Goal: Transaction & Acquisition: Purchase product/service

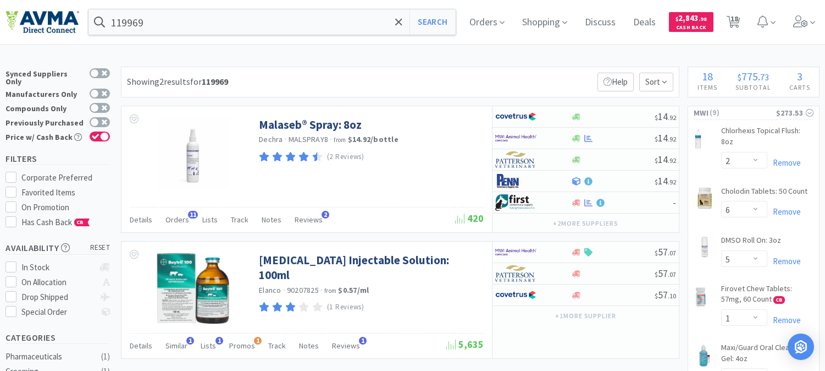
select select "2"
select select "6"
select select "5"
select select "1"
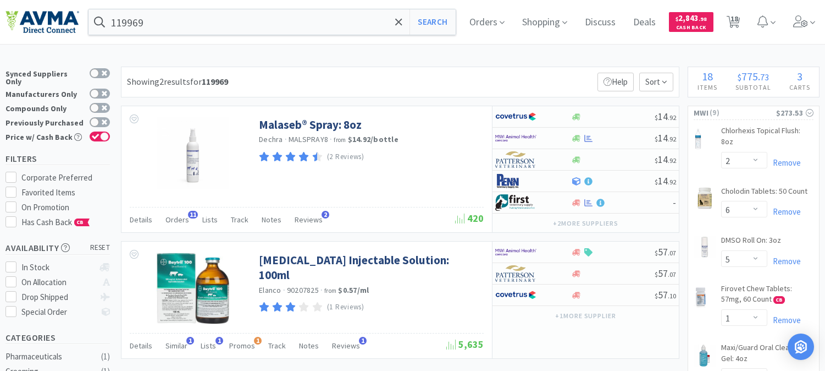
select select "2"
select select "1"
select select "10"
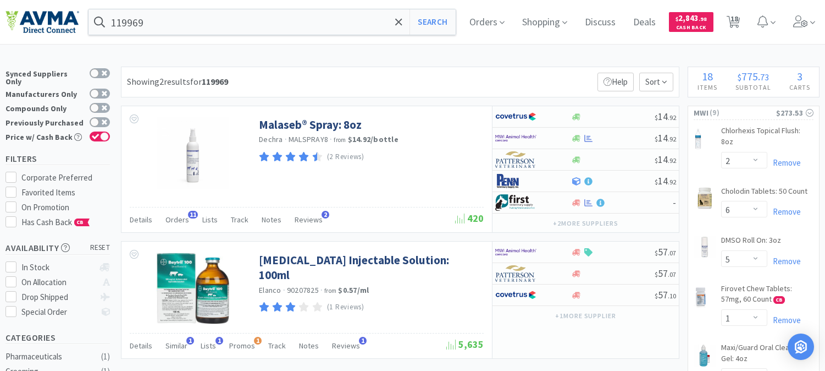
select select "2"
select select "1"
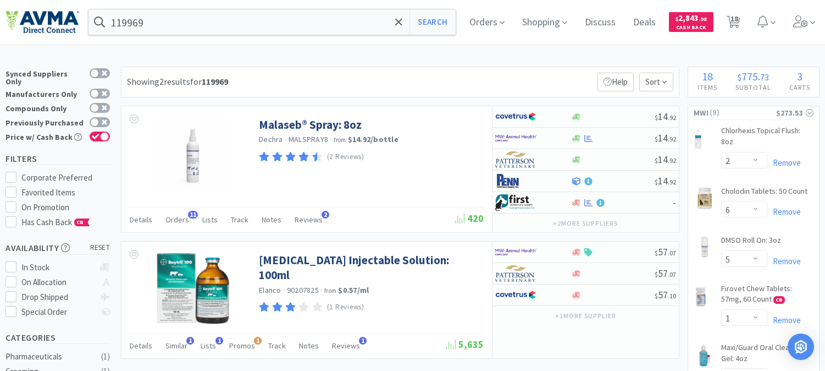
select select "1"
select select "2"
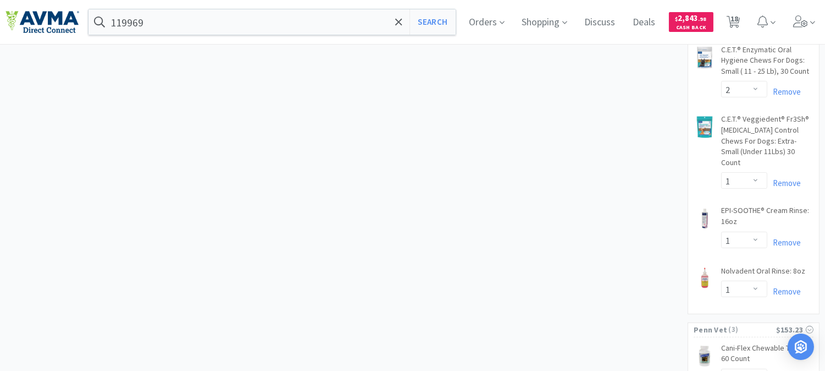
scroll to position [855, 0]
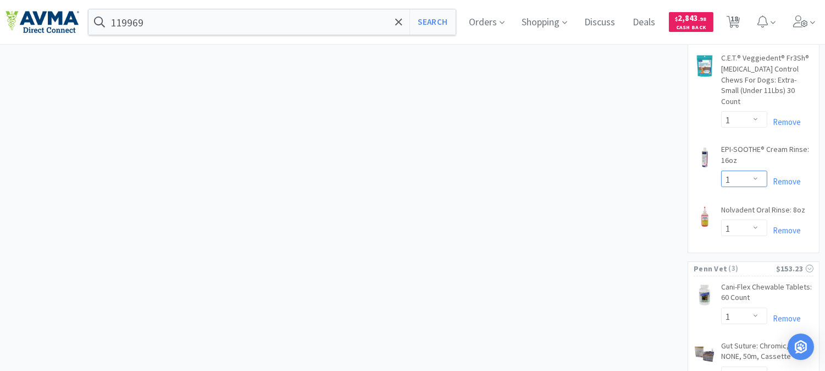
click at [757, 170] on select "Enter Quantity 1 2 3 4 5 6 7 8 9 10 11 12 13 14 15 16 17 18 19 20 Enter Quantity" at bounding box center [744, 178] width 46 height 16
click at [721, 170] on select "Enter Quantity 1 2 3 4 5 6 7 8 9 10 11 12 13 14 15 16 17 18 19 20 Enter Quantity" at bounding box center [744, 178] width 46 height 16
select select "2"
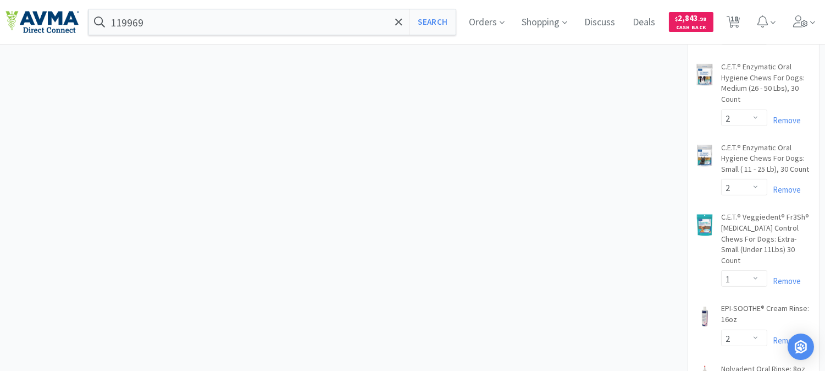
scroll to position [717, 0]
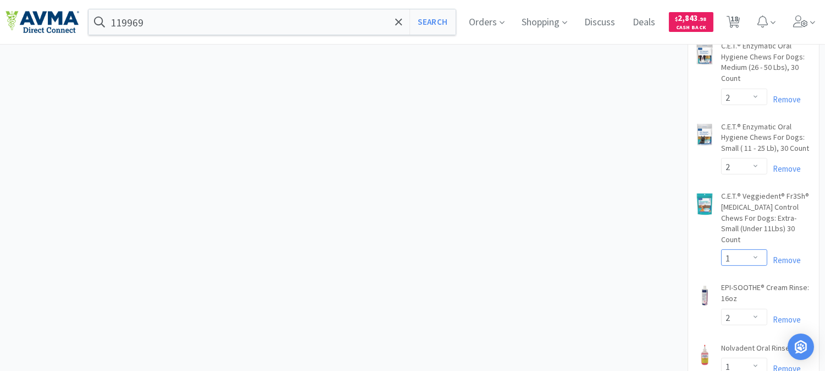
click at [756, 249] on select "Enter Quantity 1 2 3 4 5 6 7 8 9 10 11 12 13 14 15 16 17 18 19 20 Enter Quantity" at bounding box center [744, 257] width 46 height 16
click at [721, 249] on select "Enter Quantity 1 2 3 4 5 6 7 8 9 10 11 12 13 14 15 16 17 18 19 20 Enter Quantity" at bounding box center [744, 257] width 46 height 16
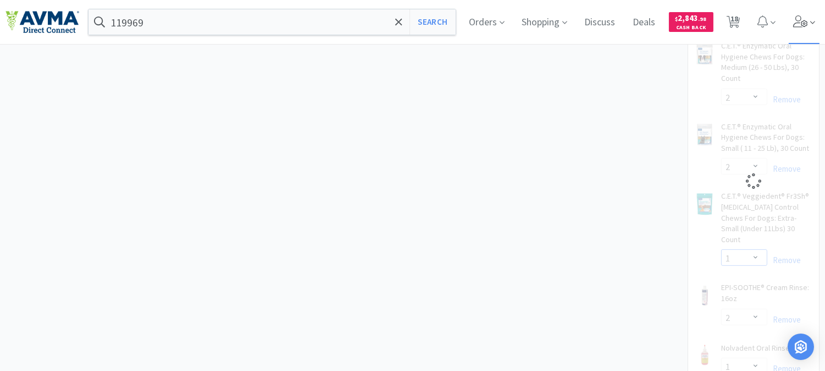
select select "3"
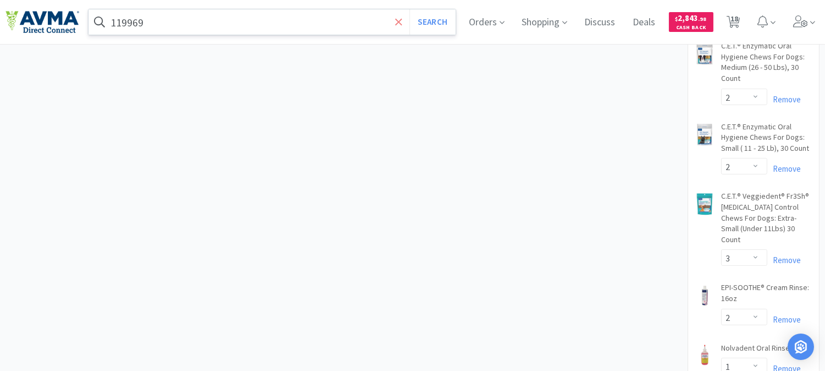
click at [402, 20] on icon at bounding box center [398, 21] width 7 height 11
